Goal: Information Seeking & Learning: Check status

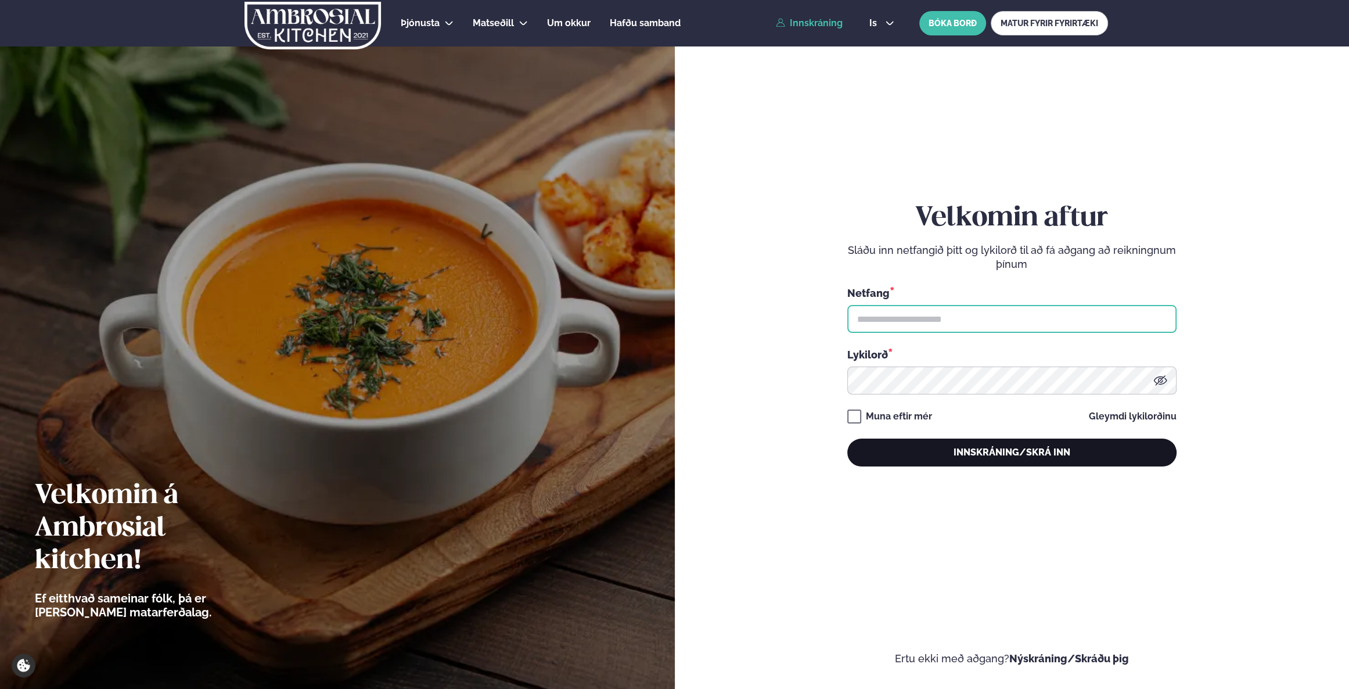
type input "**********"
click at [1054, 458] on button "Innskráning/Skrá inn" at bounding box center [1011, 452] width 329 height 28
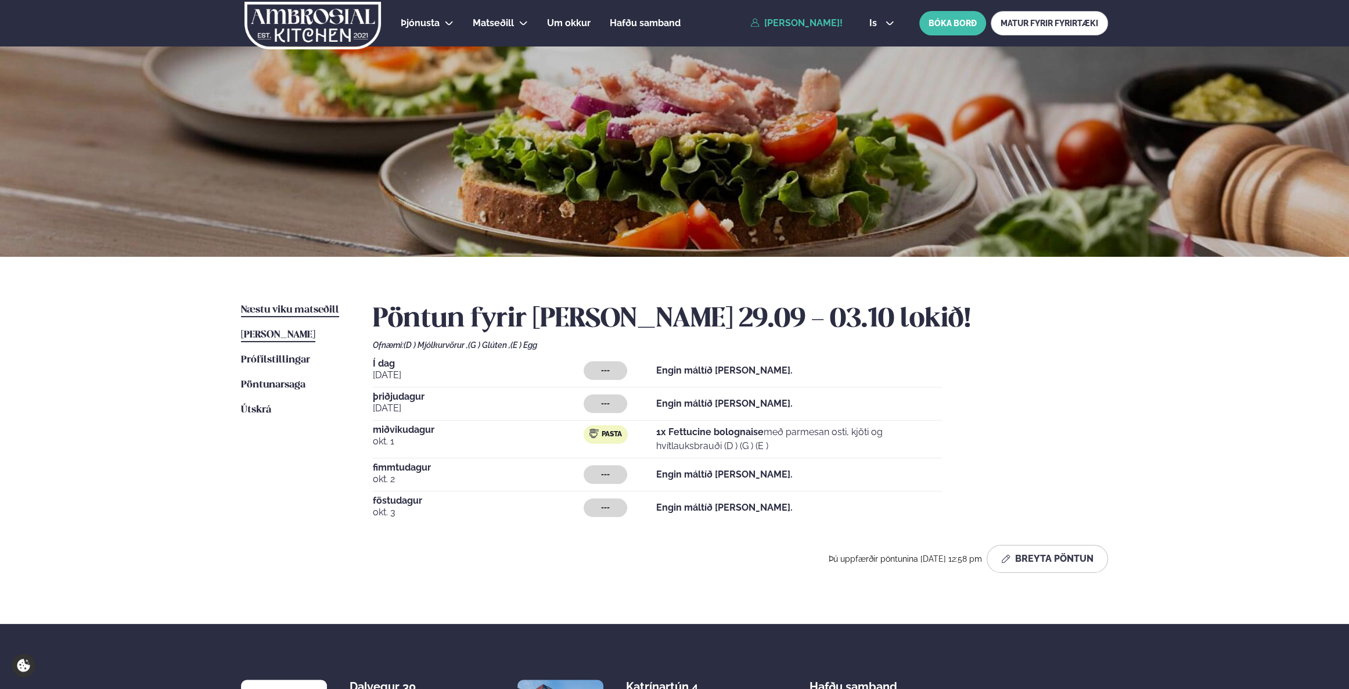
click at [298, 306] on span "Næstu viku matseðill" at bounding box center [290, 310] width 98 height 10
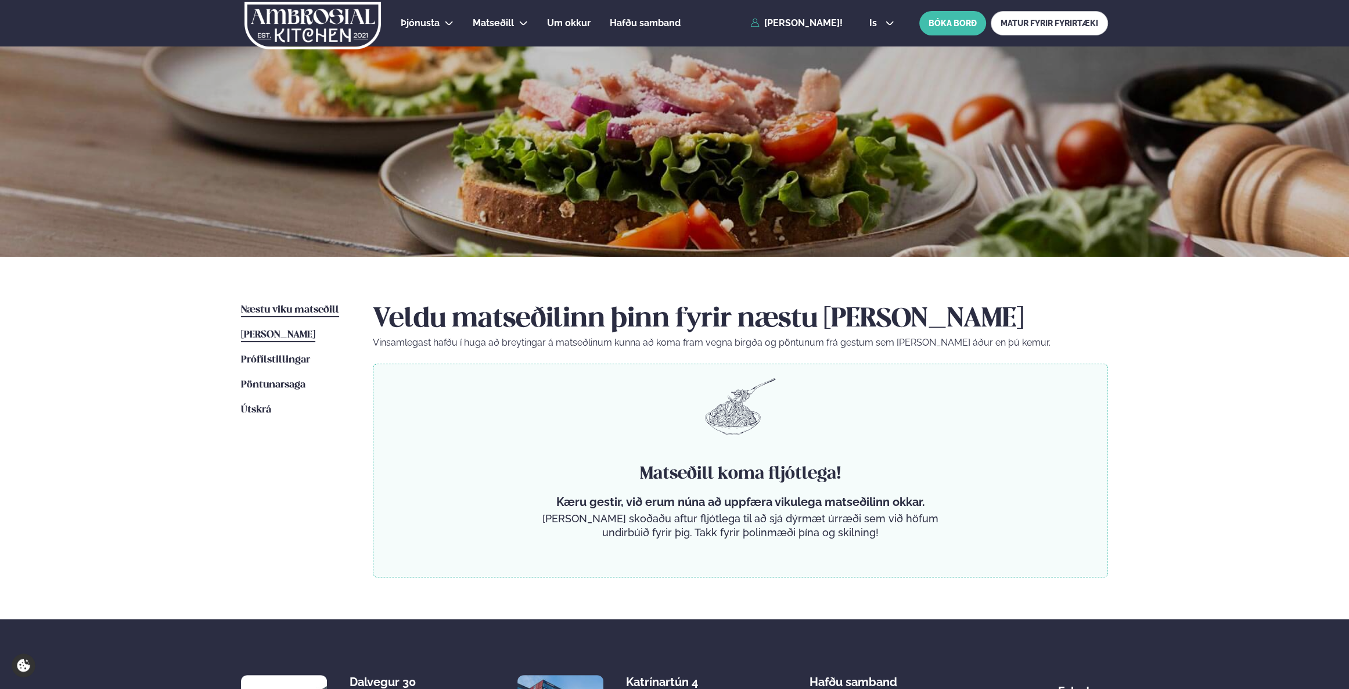
click at [290, 335] on span "[PERSON_NAME]" at bounding box center [278, 335] width 74 height 10
